Goal: Find specific page/section: Find specific page/section

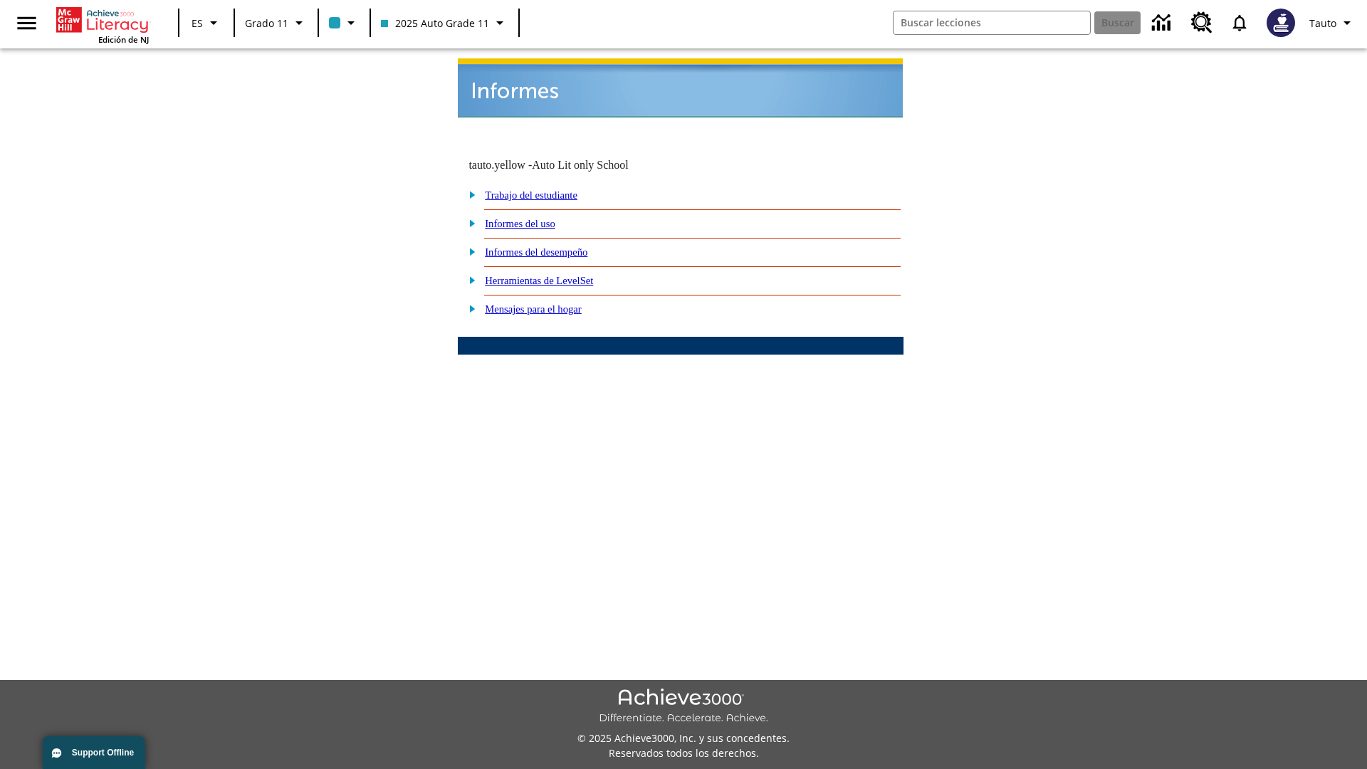
click at [532, 218] on link "Informes del uso" at bounding box center [520, 223] width 70 height 11
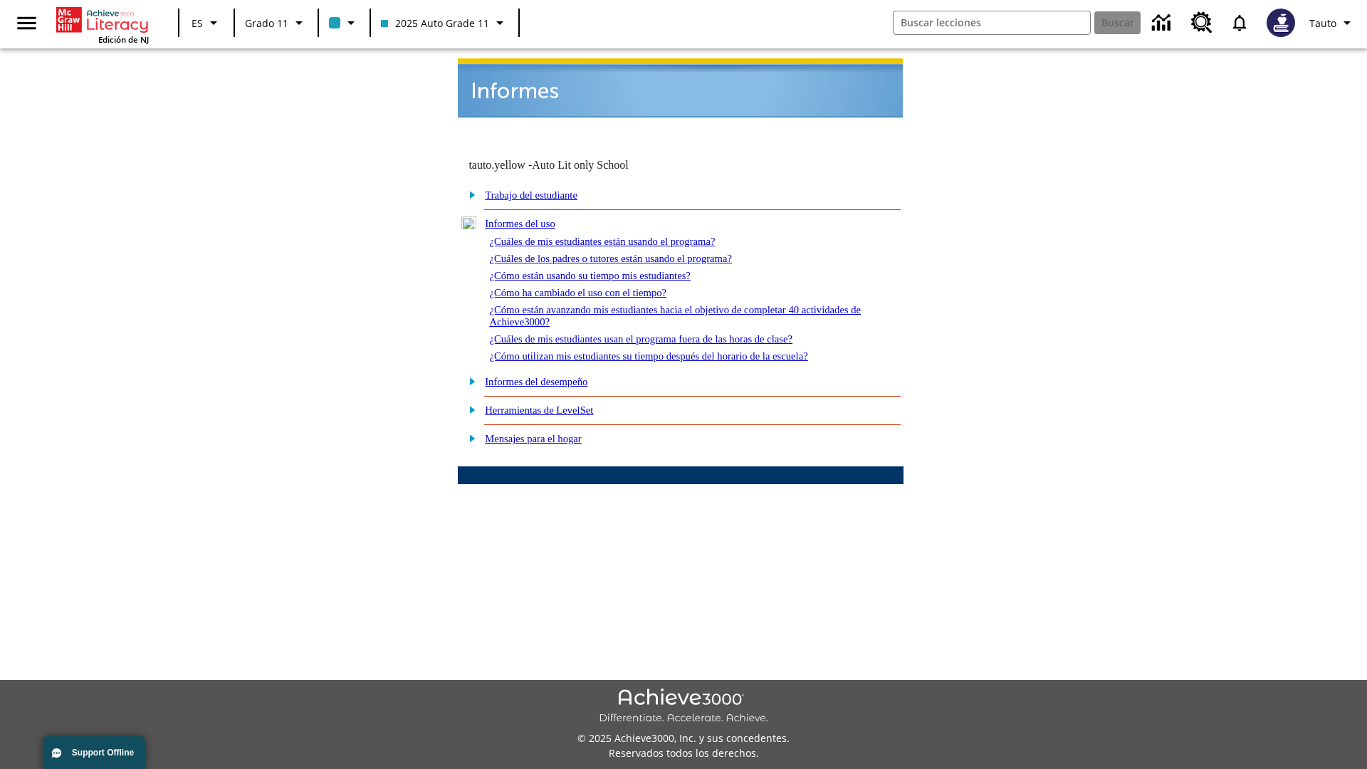
click at [621, 236] on link "¿Cuáles de mis estudiantes están usando el programa?" at bounding box center [602, 241] width 226 height 11
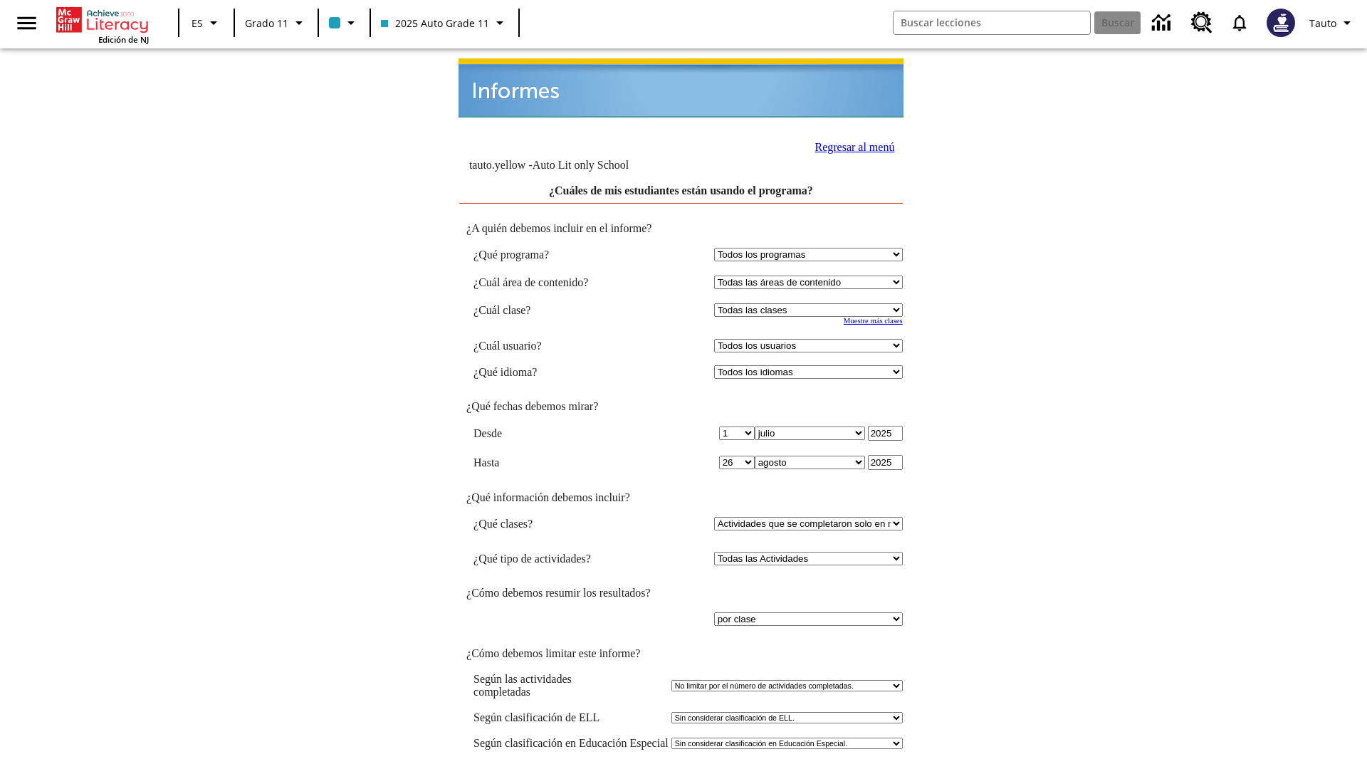
click at [849, 141] on link "Regresar al menú" at bounding box center [854, 147] width 80 height 12
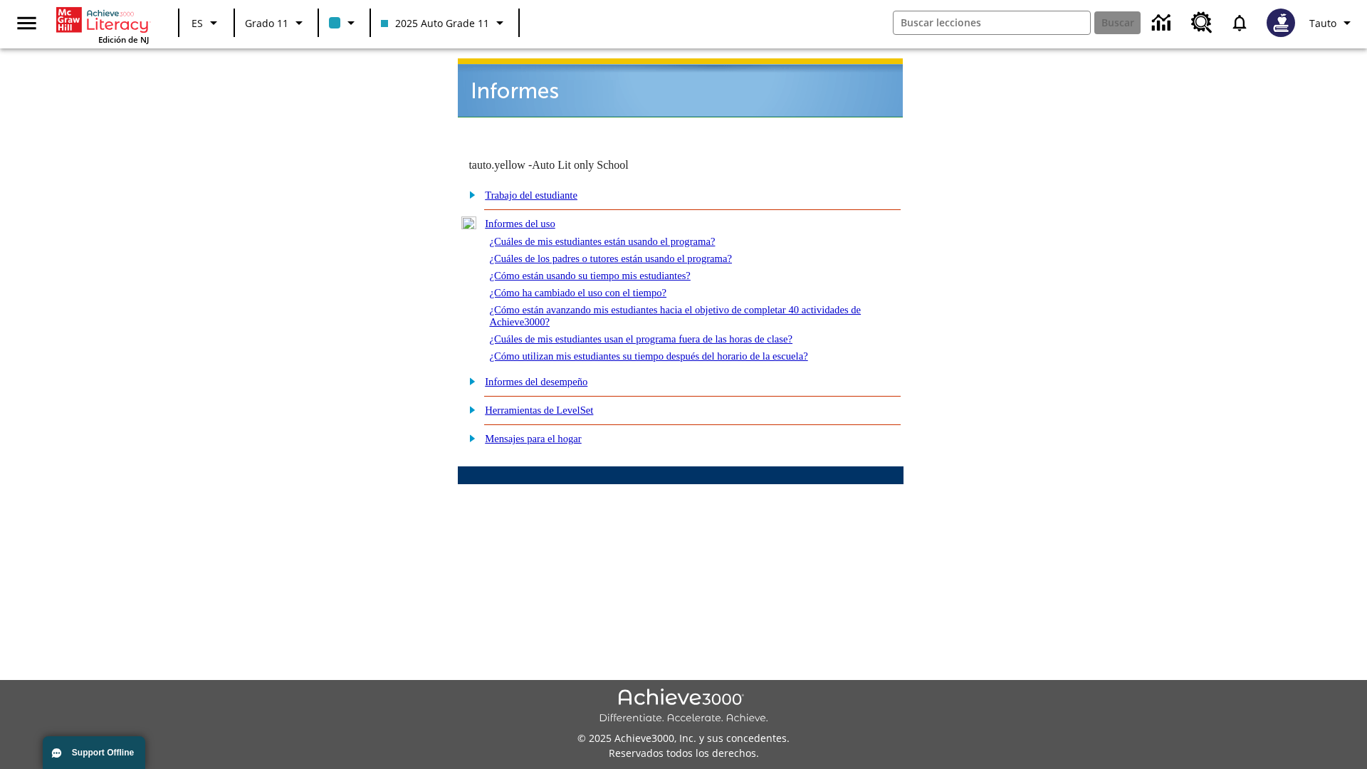
click at [606, 270] on link "¿Cómo están usando su tiempo mis estudiantes?" at bounding box center [589, 275] width 201 height 11
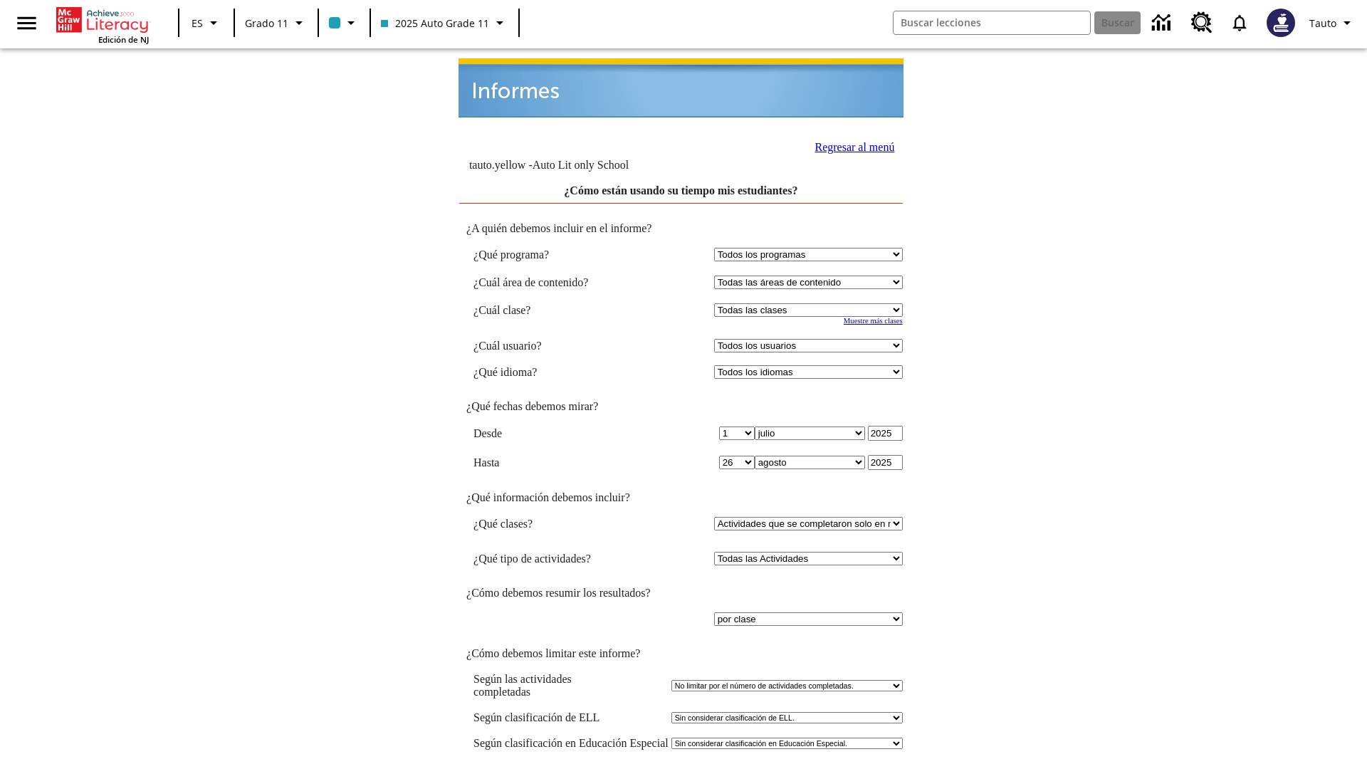
click at [849, 141] on link "Regresar al menú" at bounding box center [854, 147] width 80 height 12
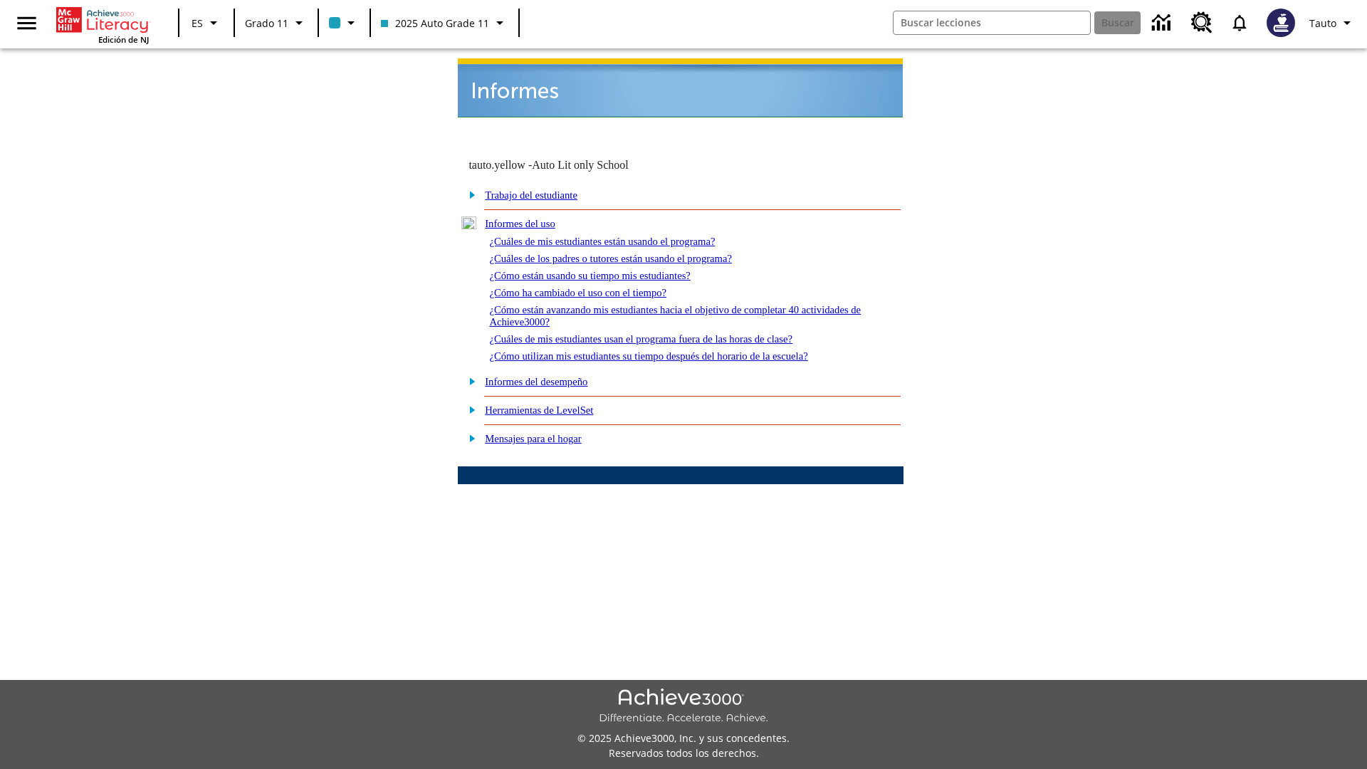
click at [672, 350] on link "¿Cómo utilizan mis estudiantes su tiempo después del horario de la escuela?" at bounding box center [648, 355] width 318 height 11
